Goal: Information Seeking & Learning: Learn about a topic

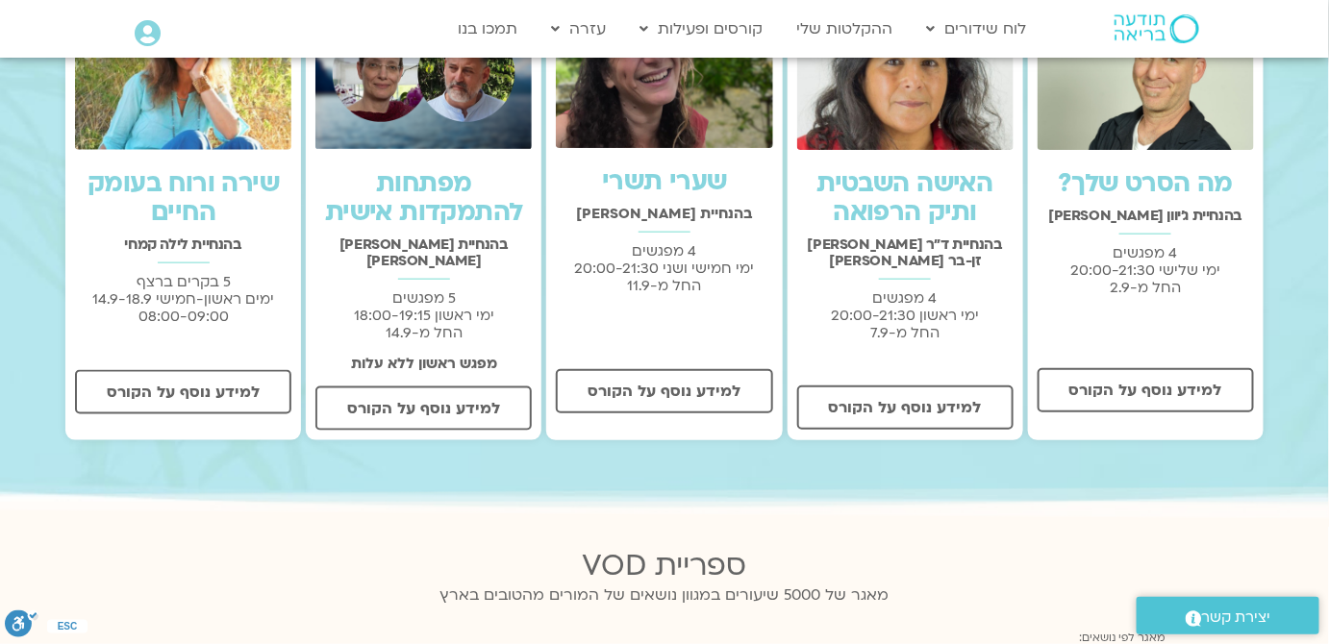
click at [914, 213] on link "האישה השבטית ותיק הרפואה" at bounding box center [905, 197] width 176 height 63
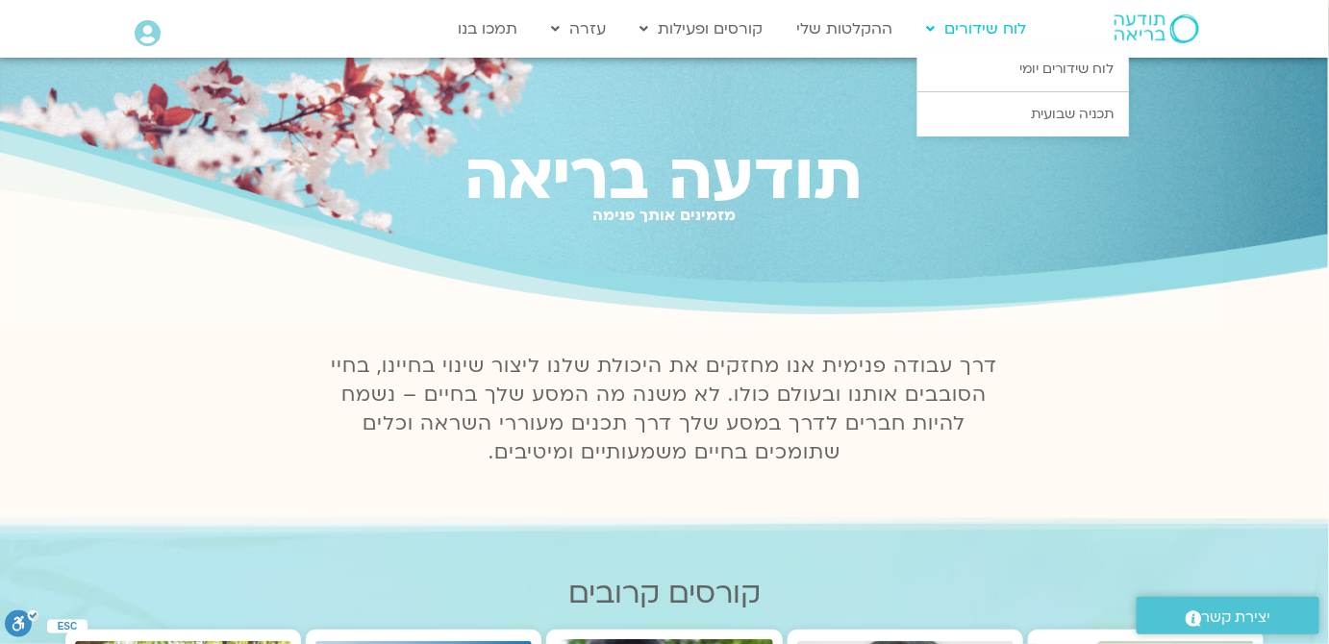
click at [987, 29] on link "לוח שידורים" at bounding box center [976, 29] width 119 height 37
click at [1008, 60] on link "לוח שידורים יומי" at bounding box center [1023, 69] width 212 height 44
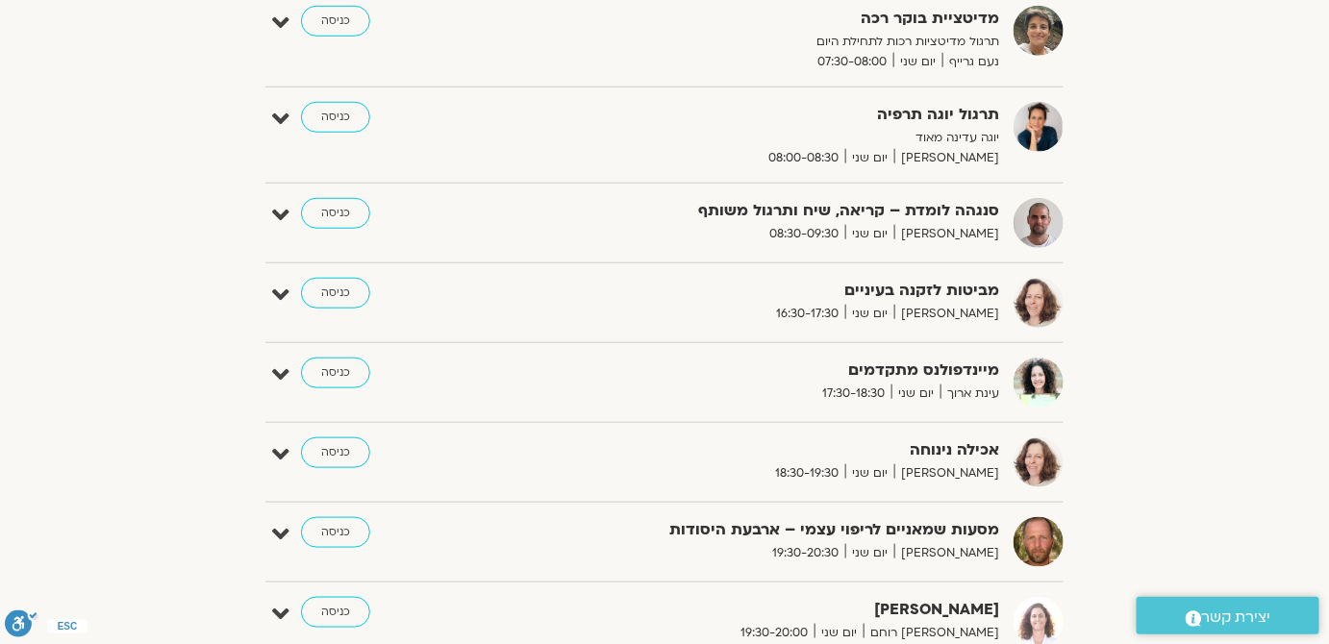
scroll to position [524, 0]
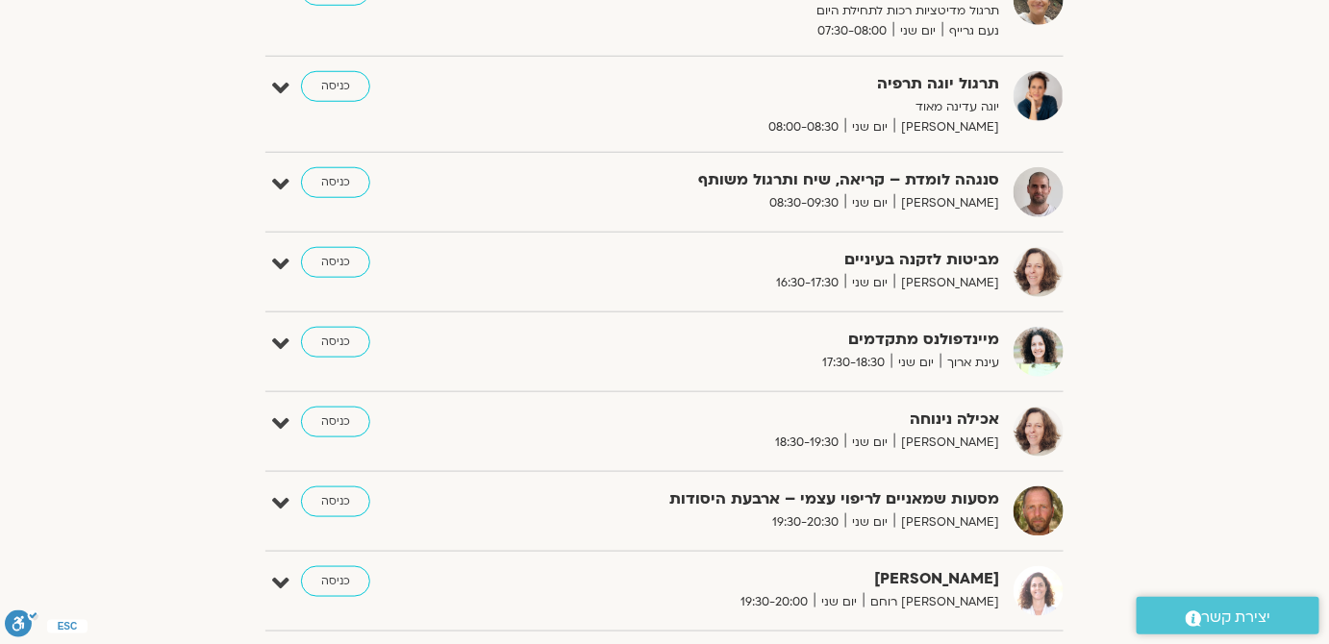
click at [982, 500] on strong "מסעות שמאניים לריפוי עצמי – ארבעת היסודות" at bounding box center [763, 500] width 471 height 26
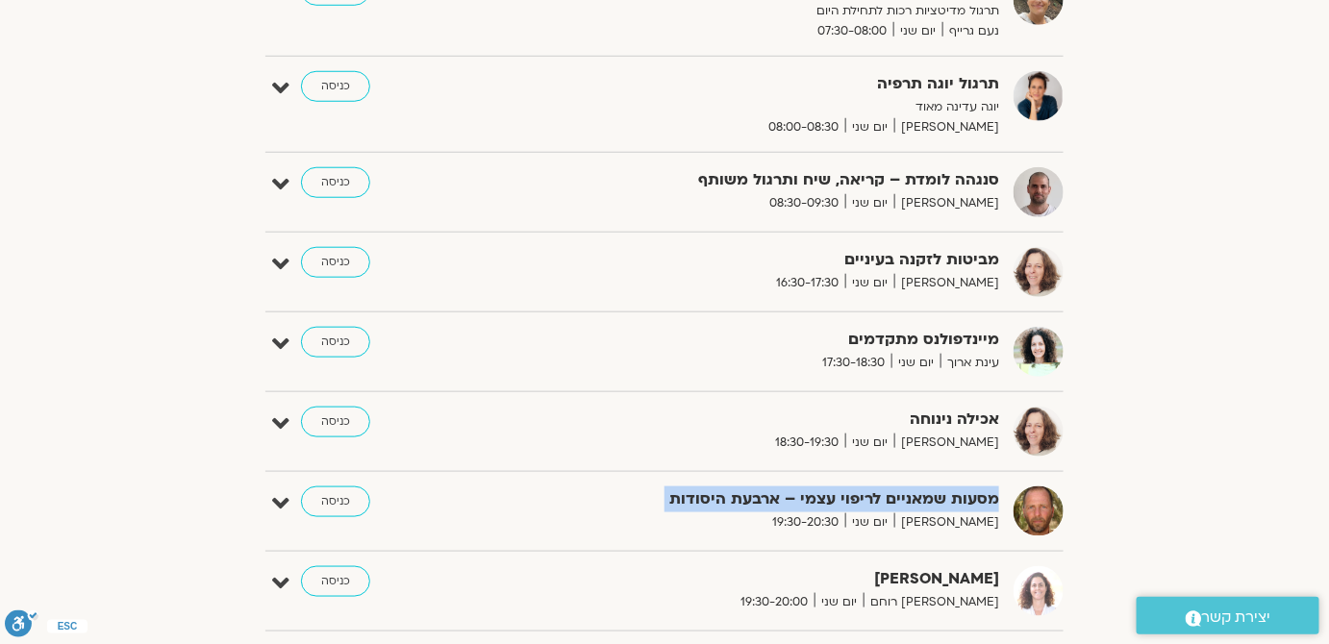
click at [982, 500] on strong "מסעות שמאניים לריפוי עצמי – ארבעת היסודות" at bounding box center [763, 500] width 471 height 26
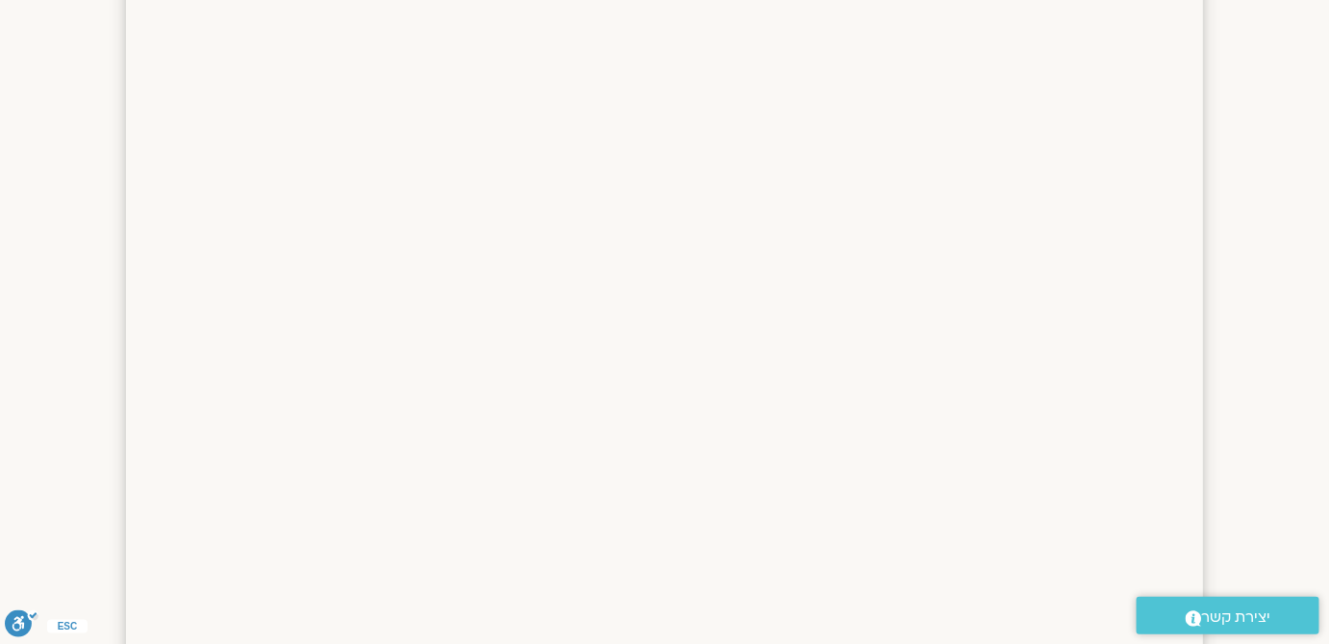
scroll to position [1223, 0]
